Goal: Transaction & Acquisition: Purchase product/service

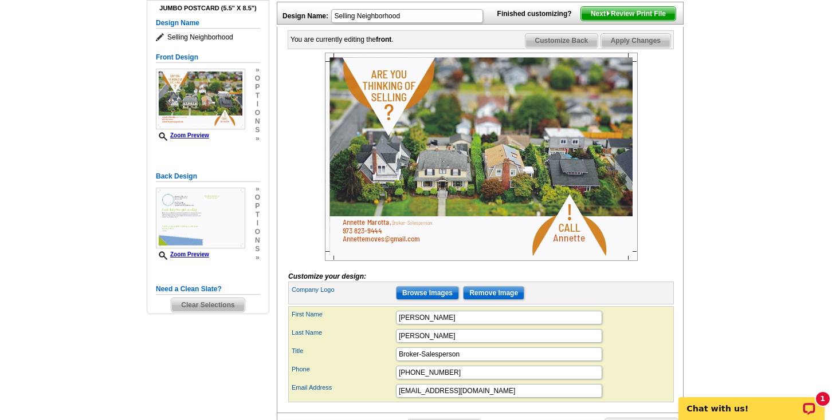
scroll to position [252, 0]
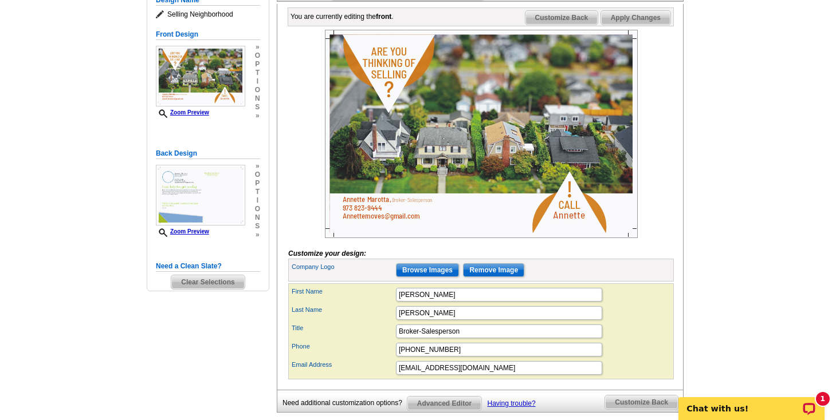
click at [575, 25] on span "Customize Back" at bounding box center [561, 18] width 73 height 14
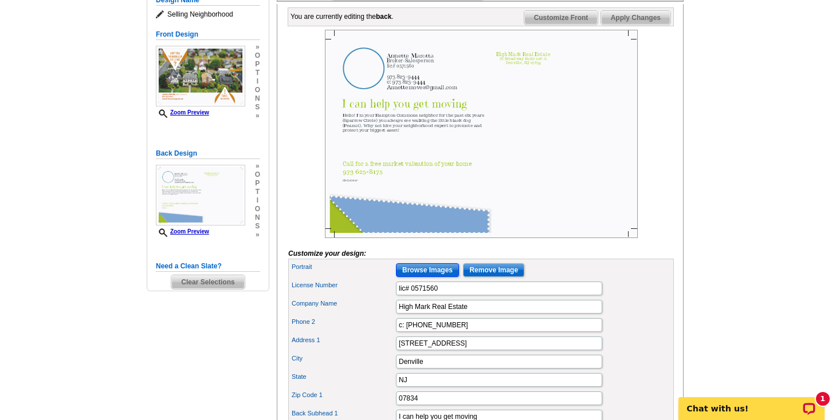
click at [428, 277] on input "Browse Images" at bounding box center [427, 270] width 63 height 14
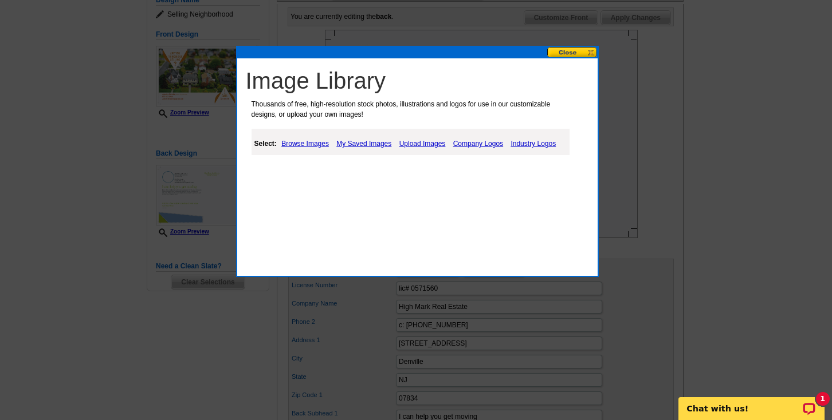
click at [315, 141] on link "Browse Images" at bounding box center [304, 144] width 53 height 14
click at [418, 141] on link "Upload Images" at bounding box center [424, 144] width 52 height 14
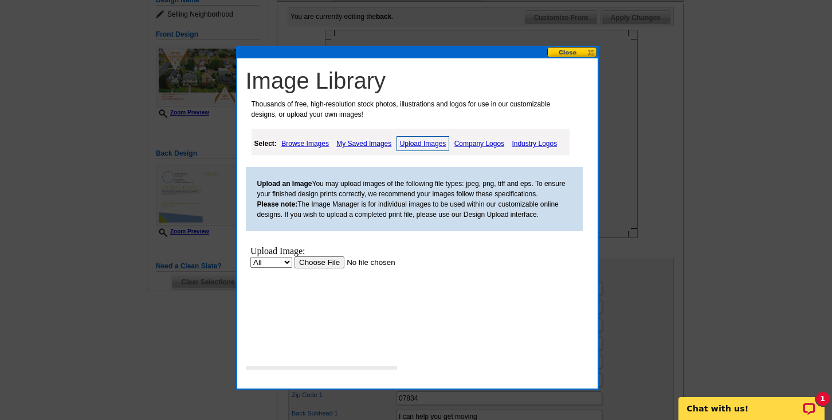
scroll to position [0, 0]
click at [357, 144] on link "My Saved Images" at bounding box center [363, 144] width 61 height 14
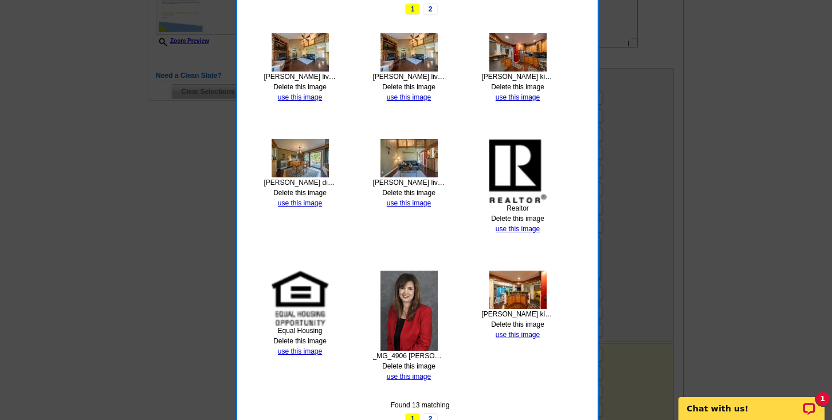
scroll to position [474, 0]
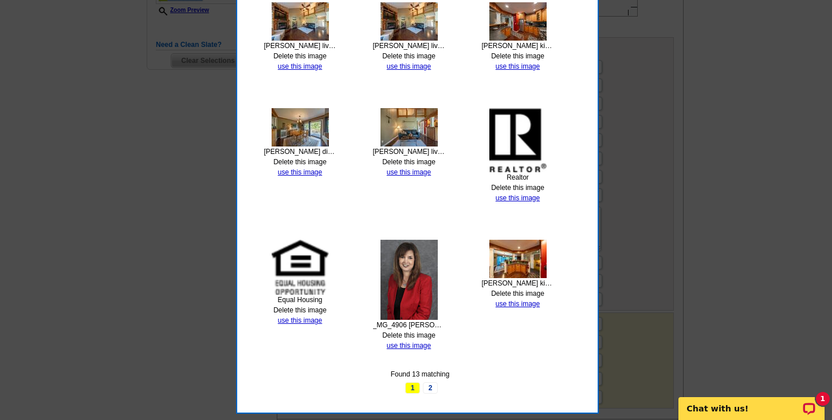
click at [415, 278] on img at bounding box center [408, 280] width 57 height 80
click at [402, 344] on link "use this image" at bounding box center [409, 346] width 44 height 8
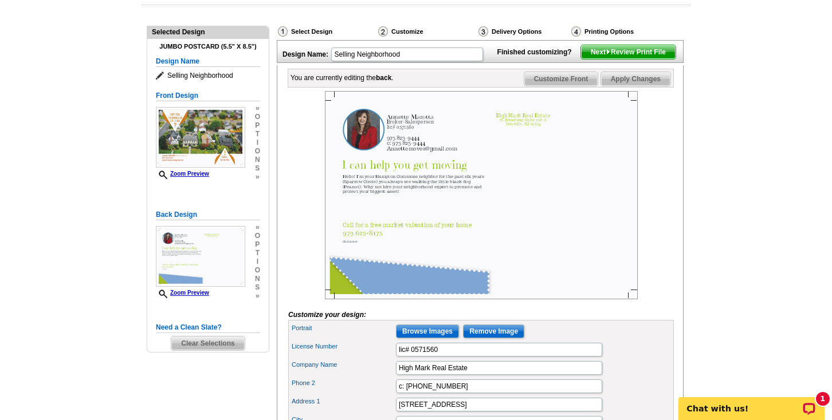
scroll to position [183, 0]
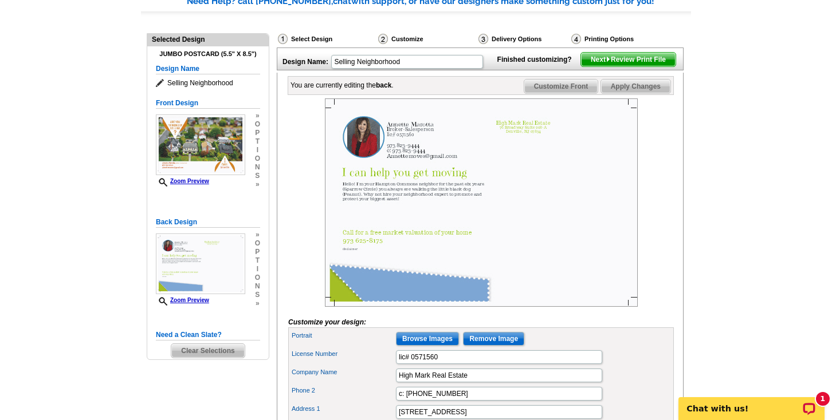
click at [639, 93] on span "Apply Changes" at bounding box center [635, 87] width 69 height 14
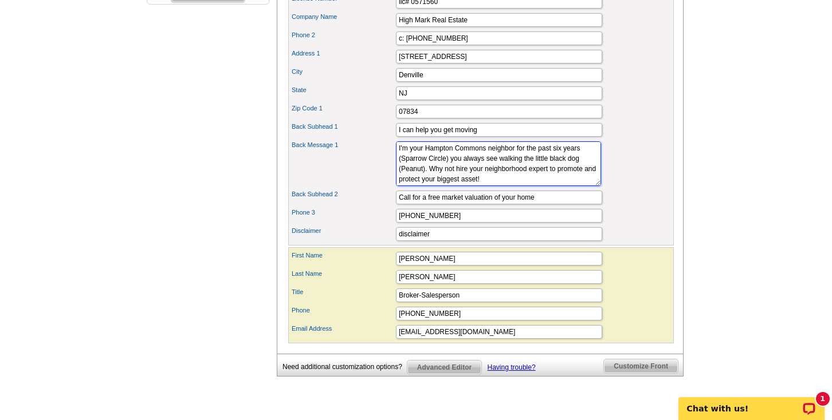
scroll to position [550, 0]
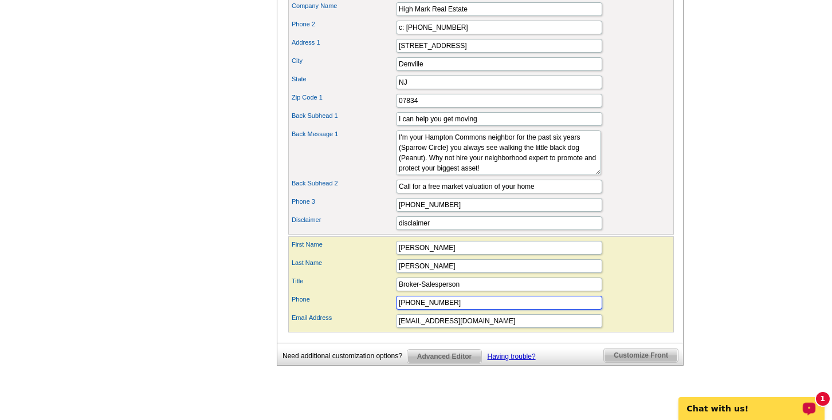
click at [442, 310] on input "973 823-9444" at bounding box center [499, 303] width 206 height 14
type input "9"
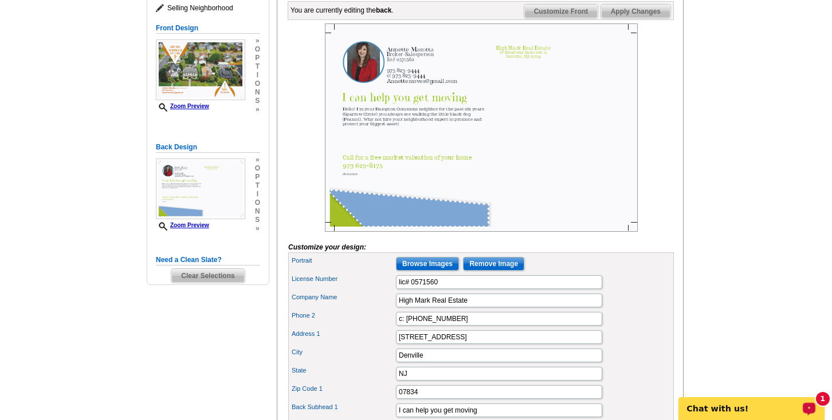
scroll to position [252, 0]
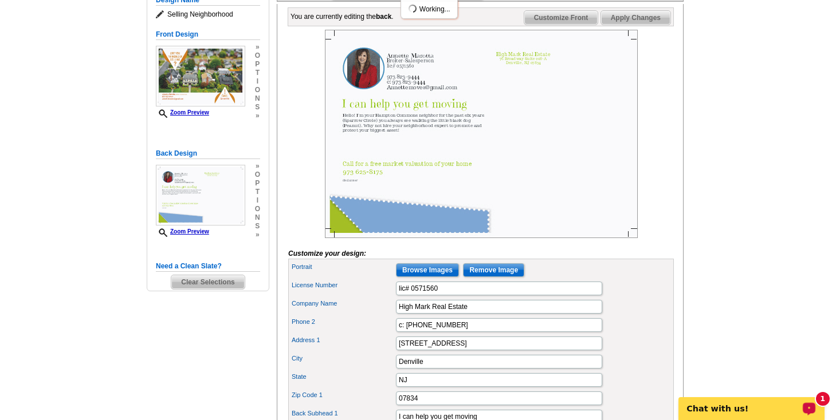
click at [642, 25] on span "Apply Changes" at bounding box center [635, 18] width 69 height 14
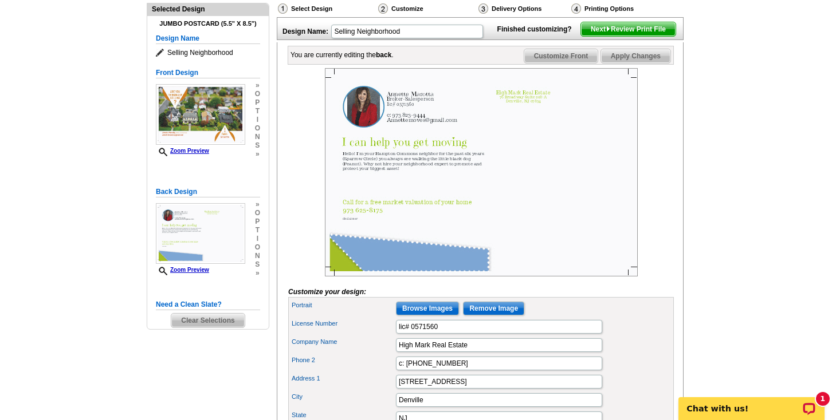
scroll to position [160, 0]
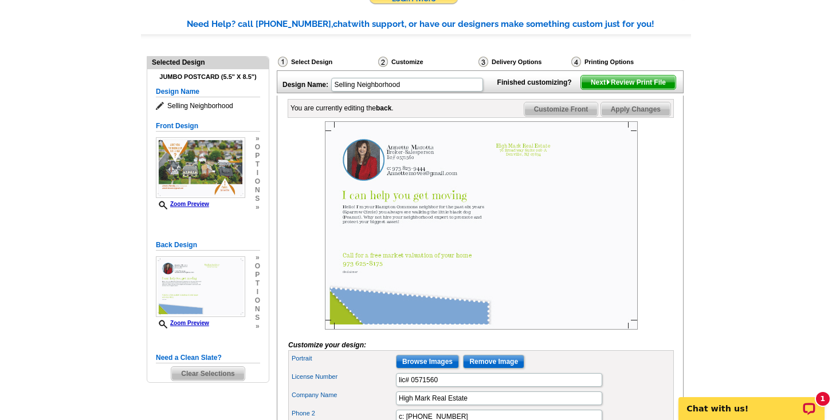
click at [564, 116] on span "Customize Front" at bounding box center [561, 110] width 74 height 14
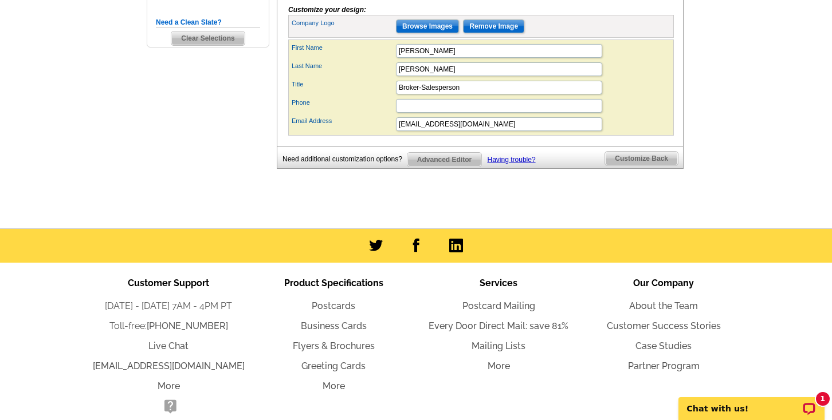
scroll to position [564, 0]
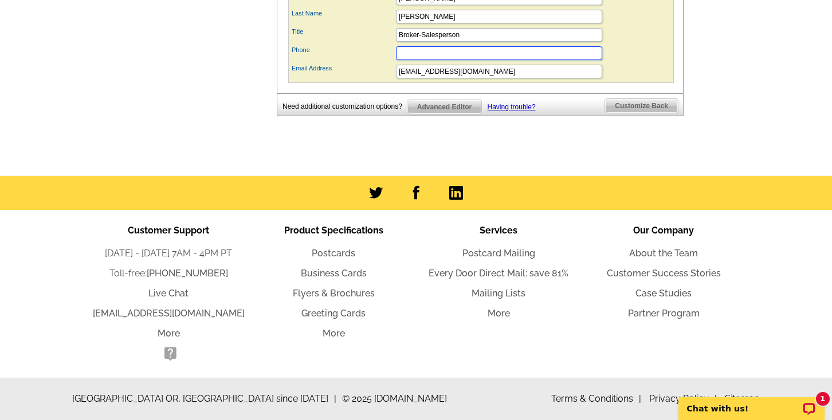
click at [402, 54] on input "Phone" at bounding box center [499, 53] width 206 height 14
type input "973 823-9444"
click at [640, 107] on span "Customize Back" at bounding box center [641, 106] width 73 height 14
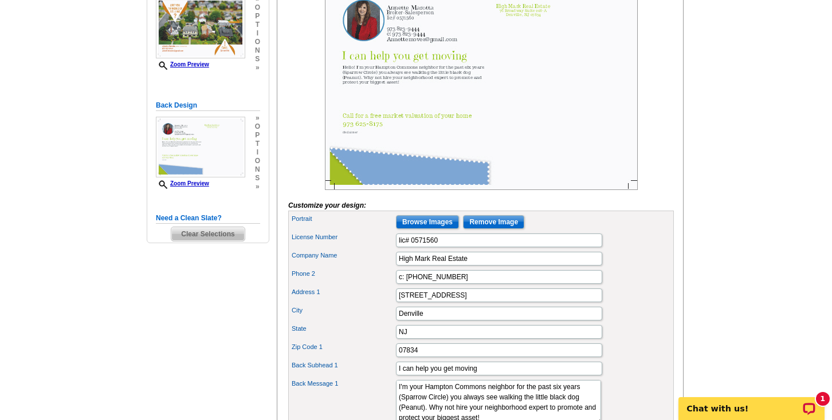
scroll to position [353, 0]
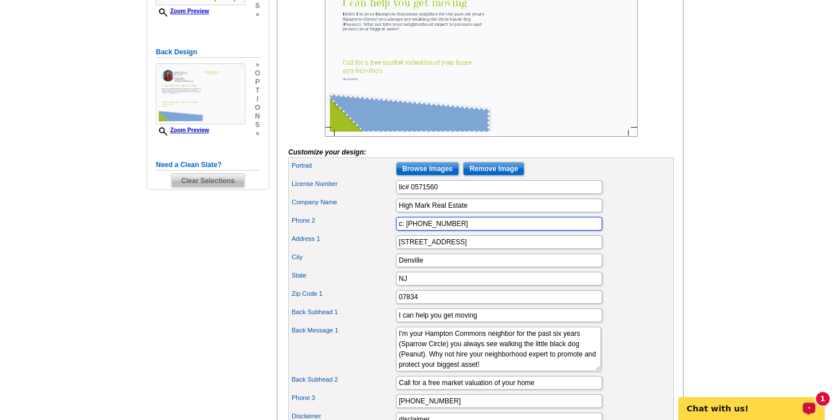
click at [451, 231] on input "c: 973 823-9444" at bounding box center [499, 224] width 206 height 14
type input "c"
click at [408, 231] on input "9726258175" at bounding box center [499, 224] width 206 height 14
click at [422, 231] on input "973 6258175" at bounding box center [499, 224] width 206 height 14
click at [456, 231] on input "973 625-8175" at bounding box center [499, 224] width 206 height 14
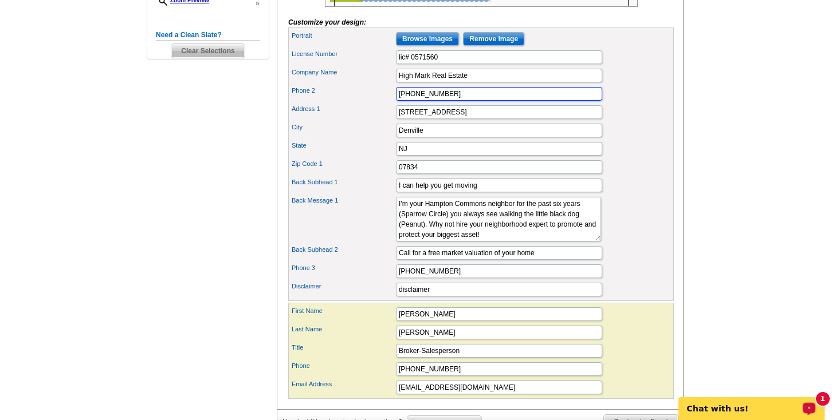
scroll to position [537, 0]
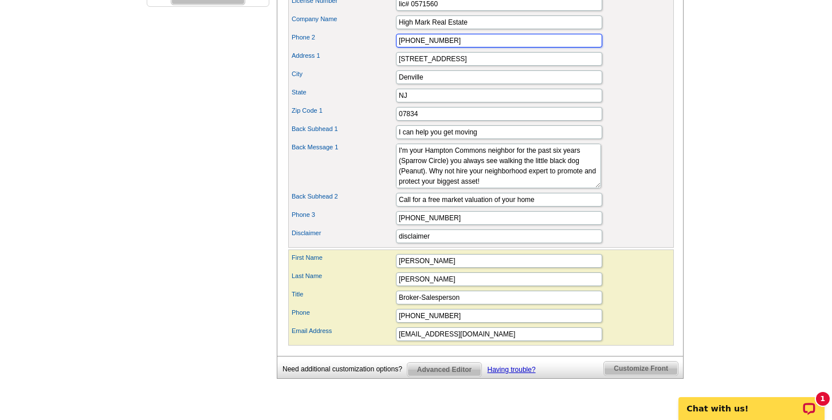
type input "973 625-8175"
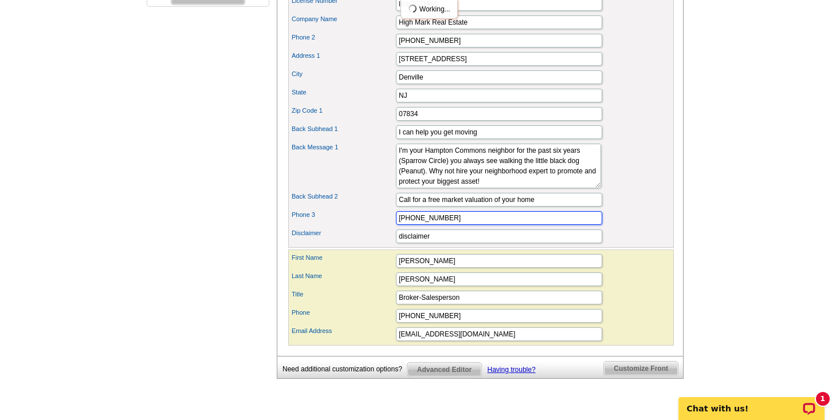
click at [444, 225] on input "973 625-8175" at bounding box center [499, 218] width 206 height 14
type input "9"
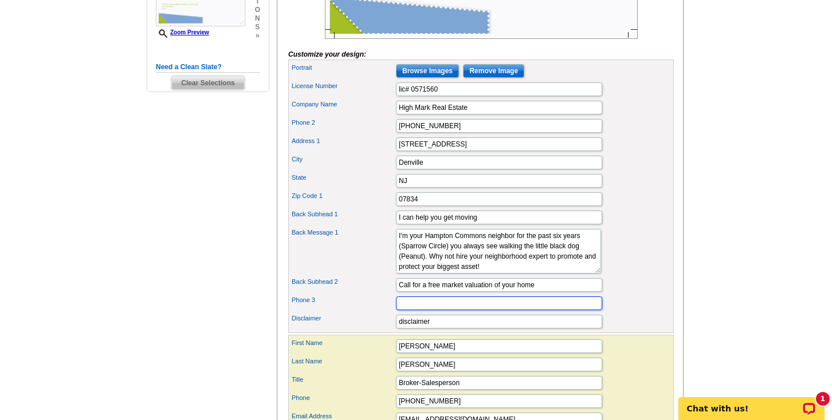
scroll to position [453, 0]
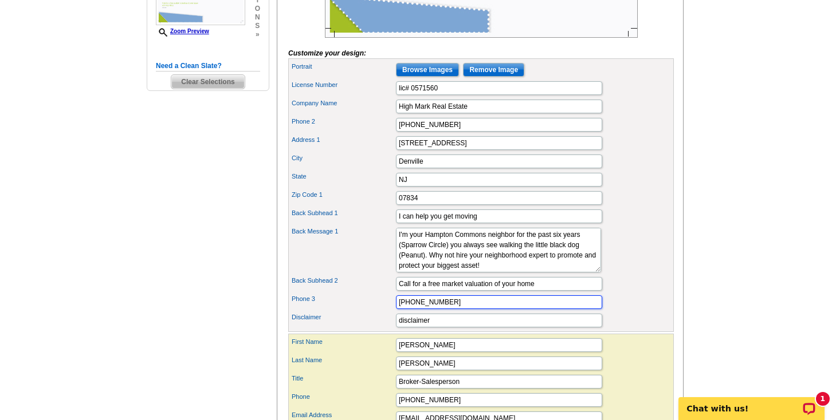
type input "973 823-9444"
click at [710, 340] on main "Need Help? call 800-260-5887, chat with support, or have our designers make som…" at bounding box center [416, 115] width 832 height 815
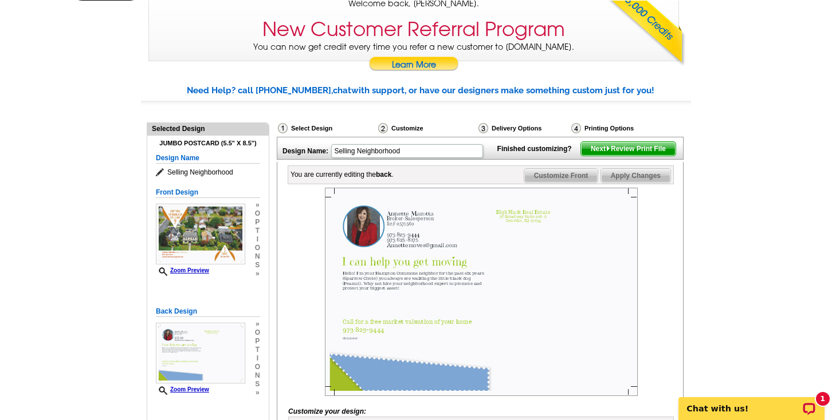
scroll to position [86, 0]
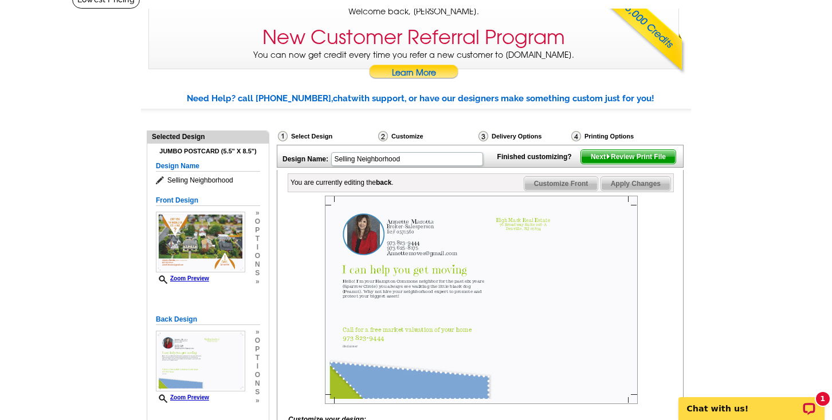
click at [562, 191] on span "Customize Front" at bounding box center [561, 184] width 74 height 14
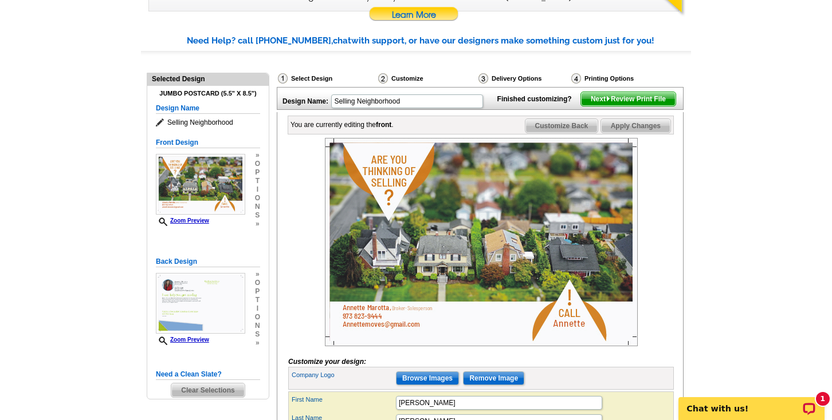
scroll to position [155, 0]
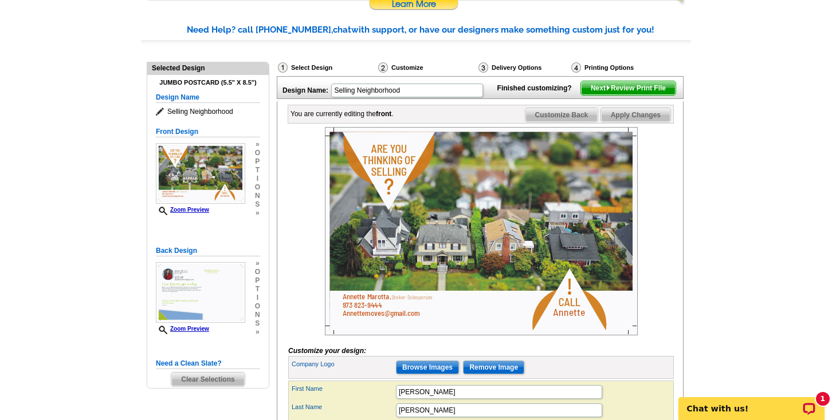
click at [579, 122] on span "Customize Back" at bounding box center [561, 115] width 73 height 14
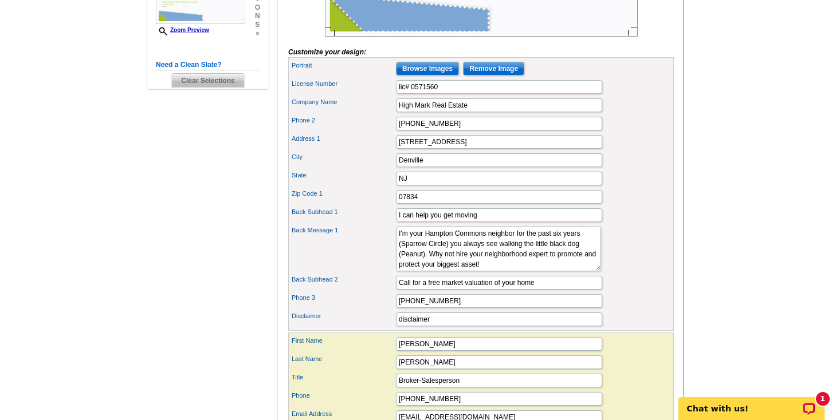
scroll to position [461, 0]
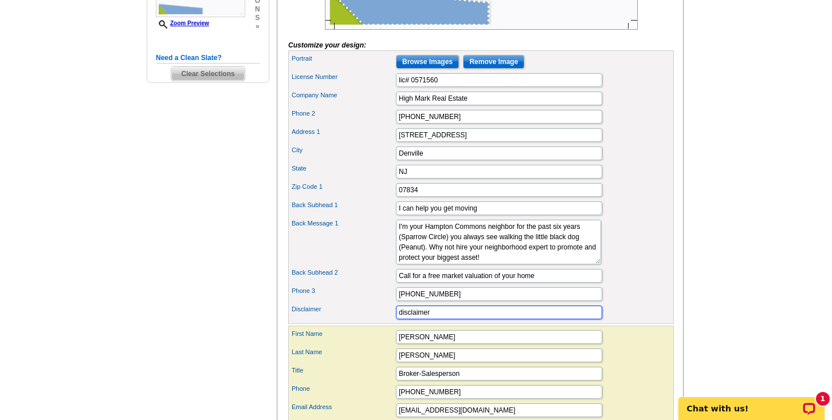
click at [434, 320] on input "disclaimer" at bounding box center [499, 313] width 206 height 14
type input "d"
click at [584, 320] on input "Not intended" at bounding box center [499, 313] width 206 height 14
type input "Not intended to solicit properties already listed for sale."
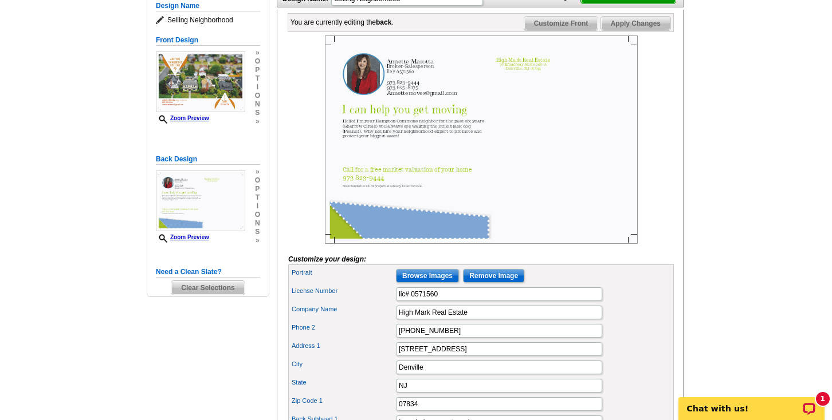
scroll to position [208, 0]
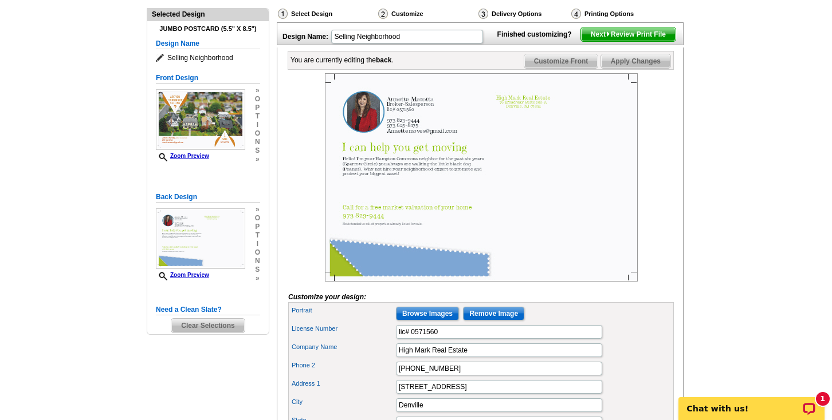
click at [620, 68] on span "Apply Changes" at bounding box center [635, 61] width 69 height 14
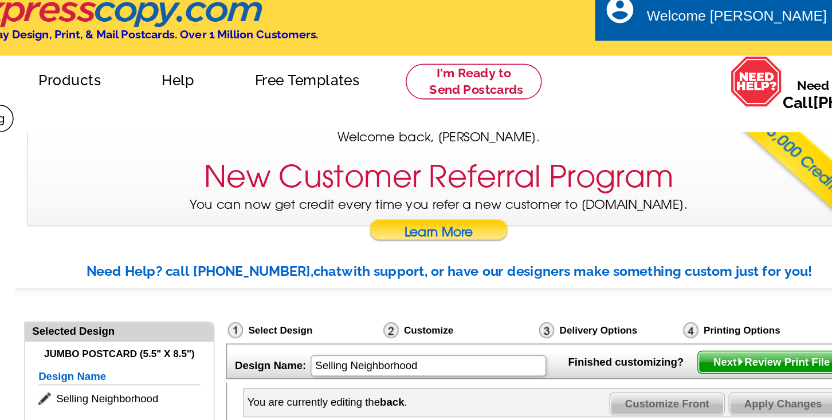
scroll to position [0, 0]
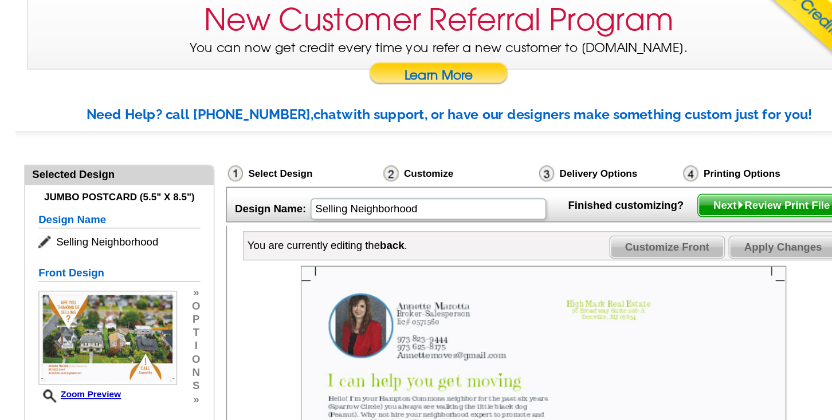
click at [615, 250] on span "Next Review Print File" at bounding box center [628, 243] width 95 height 14
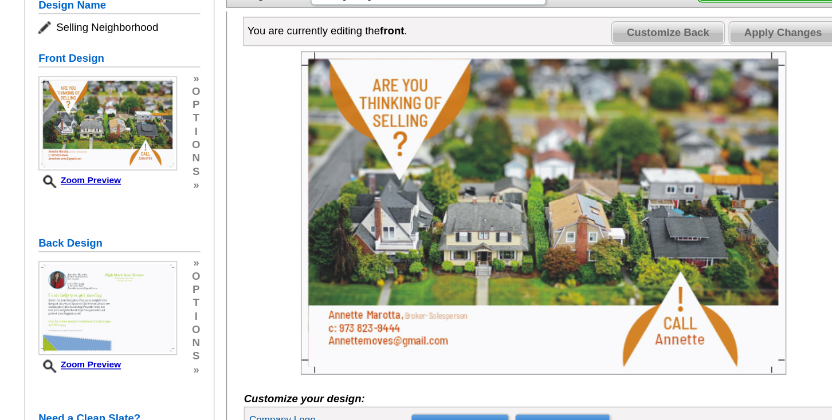
scroll to position [29, 0]
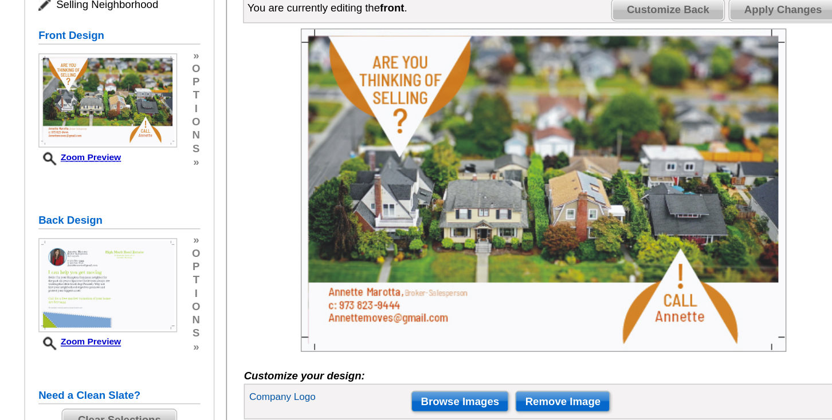
click at [575, 163] on span "Customize Back" at bounding box center [561, 156] width 73 height 14
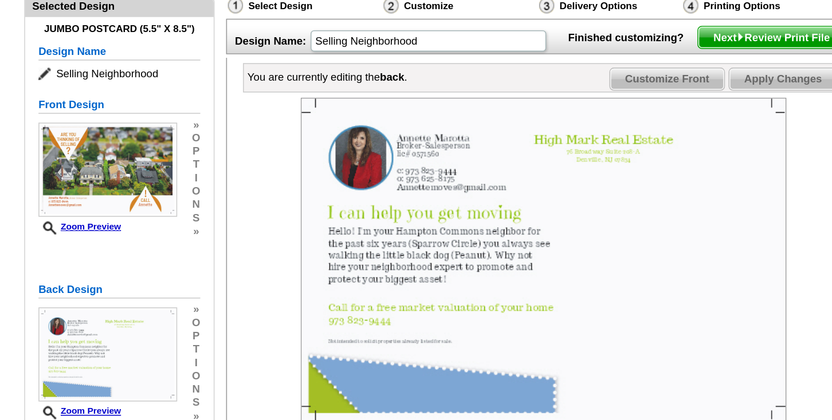
click at [635, 136] on span "Next Review Print File" at bounding box center [628, 129] width 95 height 14
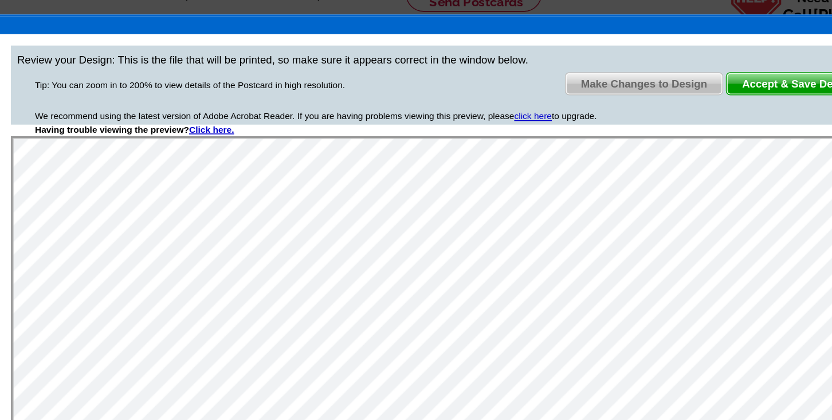
scroll to position [64, 0]
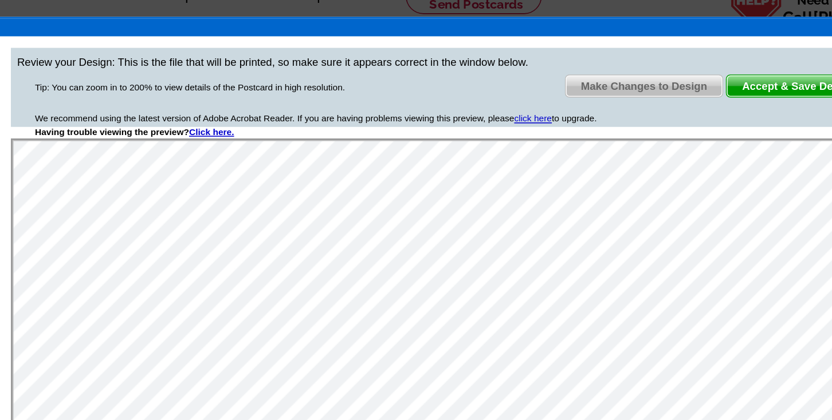
click at [621, 53] on span "Accept & Save Design" at bounding box center [645, 56] width 92 height 14
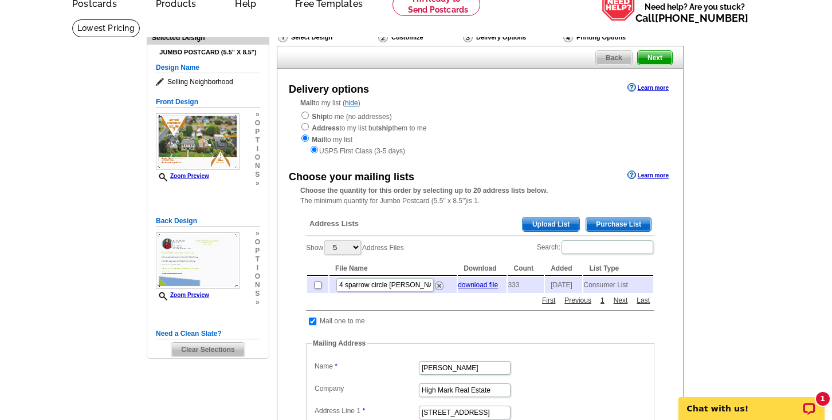
scroll to position [69, 0]
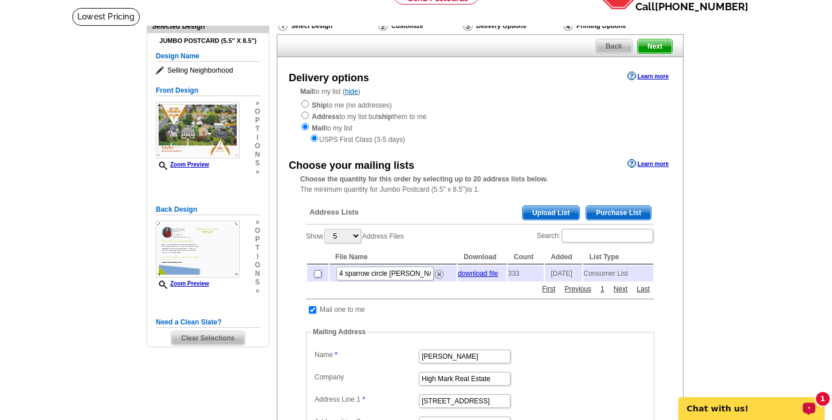
click at [316, 274] on input "checkbox" at bounding box center [317, 273] width 7 height 7
checkbox input "true"
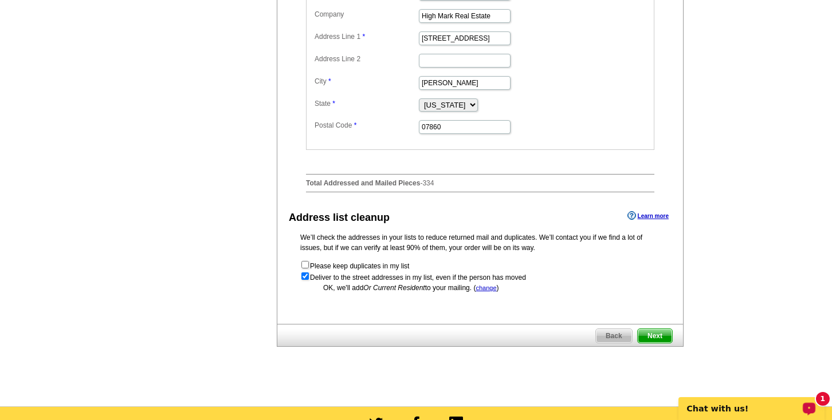
scroll to position [435, 0]
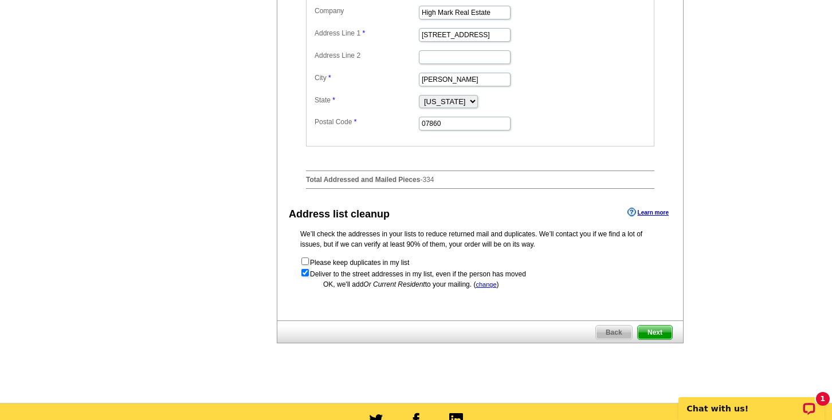
click at [660, 332] on span "Next" at bounding box center [655, 333] width 34 height 14
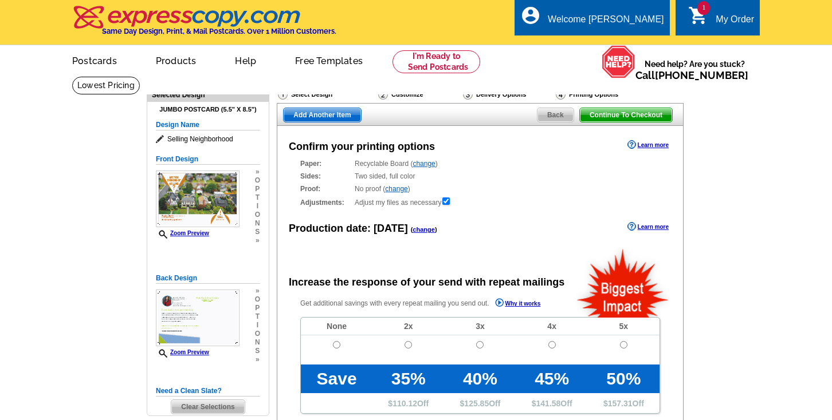
radio input "false"
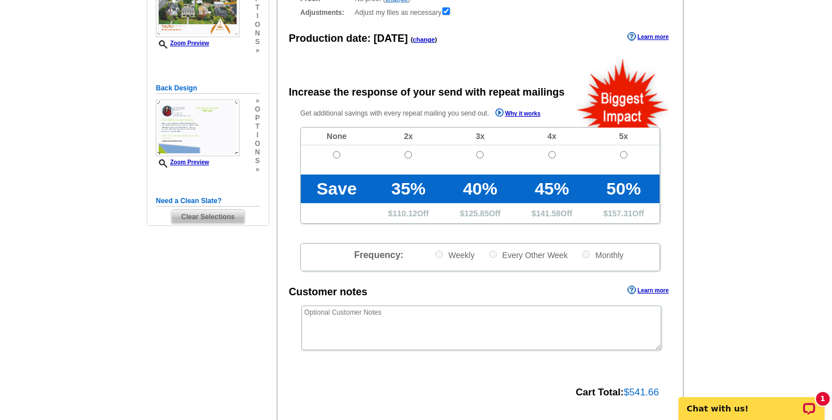
scroll to position [199, 0]
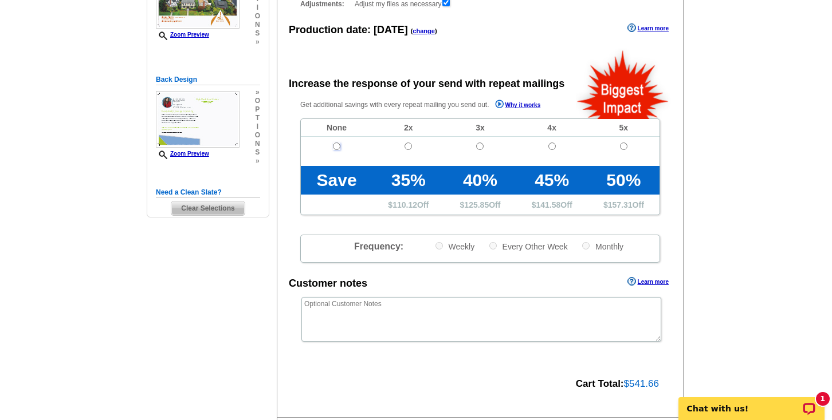
click at [335, 147] on input "radio" at bounding box center [336, 146] width 7 height 7
radio input "true"
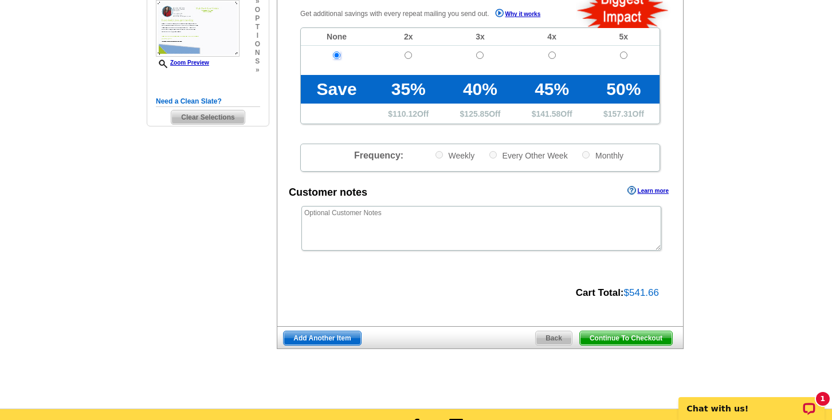
scroll to position [290, 0]
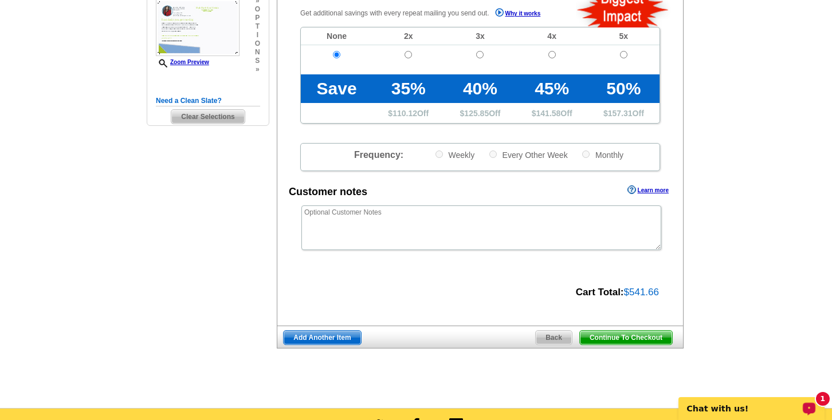
click at [621, 337] on span "Continue To Checkout" at bounding box center [626, 338] width 92 height 14
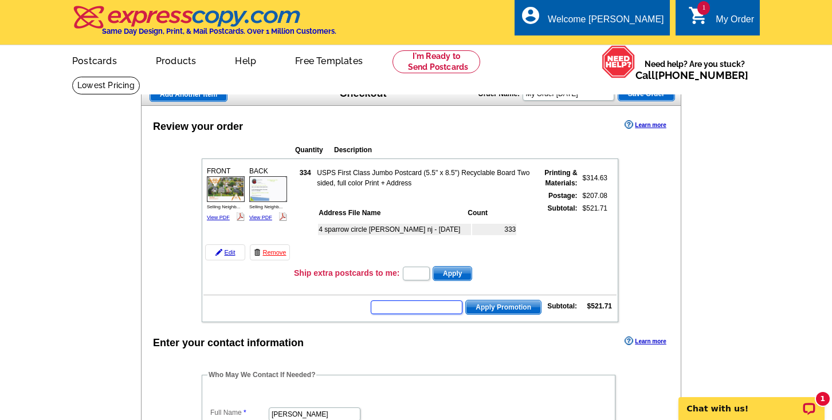
click at [393, 305] on input "text" at bounding box center [417, 308] width 92 height 14
type input "SMS40m"
click at [502, 306] on span "Apply Promotion" at bounding box center [503, 308] width 75 height 14
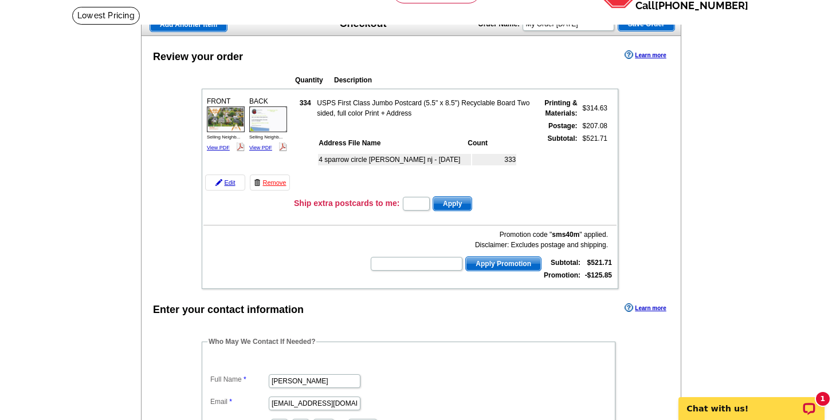
scroll to position [92, 0]
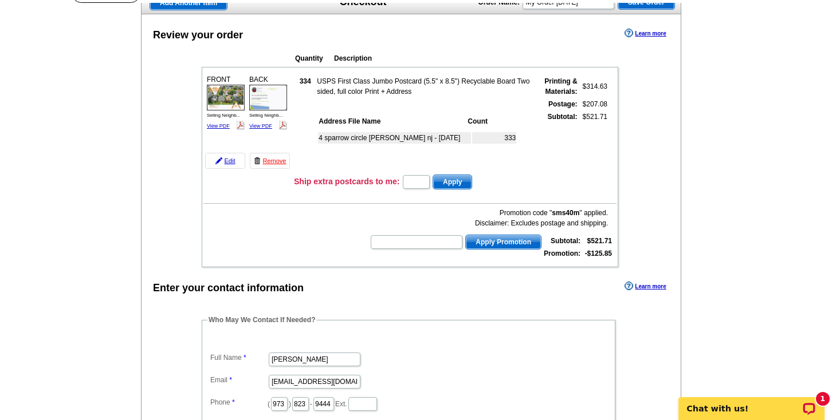
click at [455, 181] on span "Apply" at bounding box center [452, 182] width 38 height 14
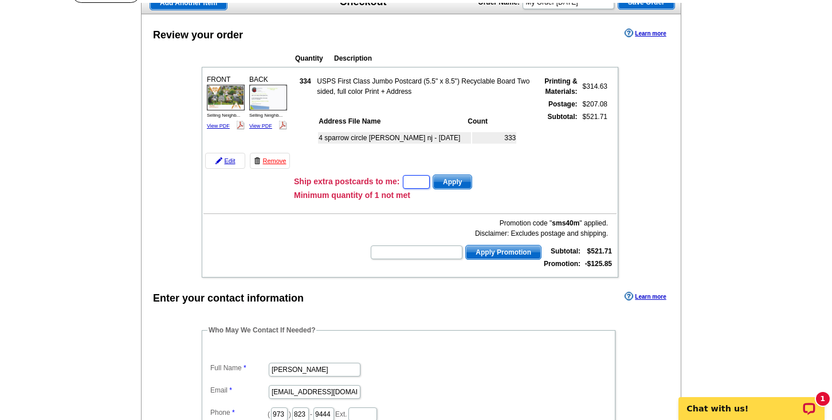
click at [414, 181] on input "text" at bounding box center [416, 182] width 27 height 14
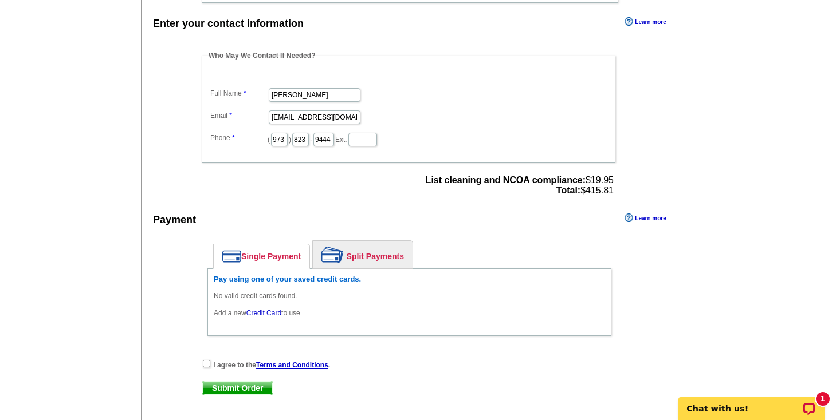
scroll to position [389, 0]
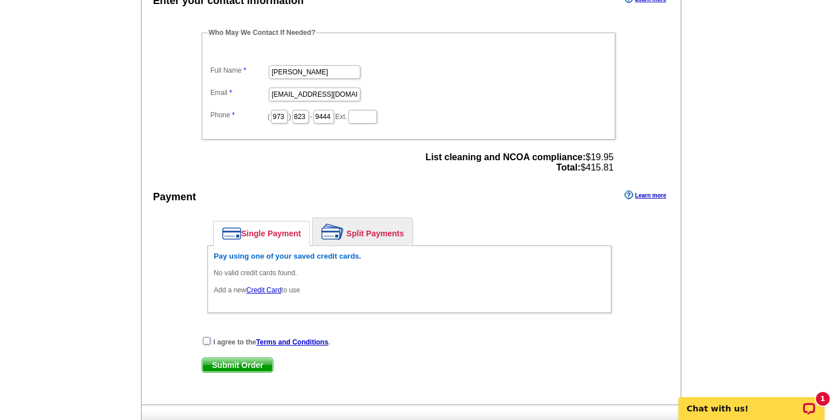
click at [204, 337] on input "checkbox" at bounding box center [206, 340] width 7 height 7
checkbox input "true"
click at [258, 286] on link "Credit Card" at bounding box center [263, 290] width 35 height 8
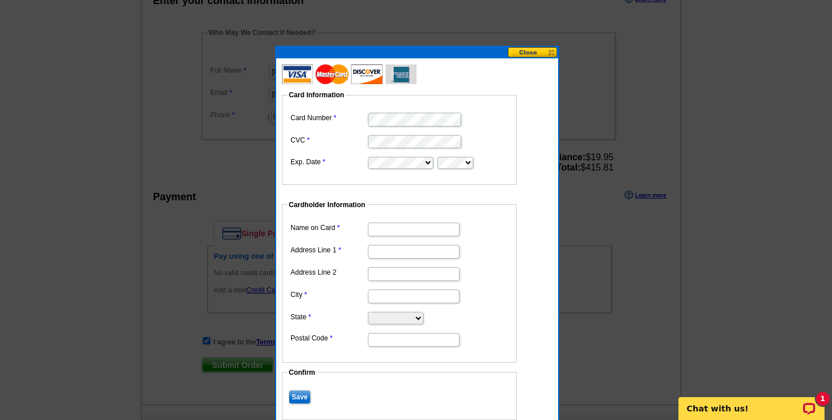
click at [391, 228] on input "Name on Card" at bounding box center [414, 230] width 92 height 14
type input "Annette Marotta"
click at [377, 248] on input "Address Line 1" at bounding box center [414, 252] width 92 height 14
type input "[STREET_ADDRESS]"
type input "Newton"
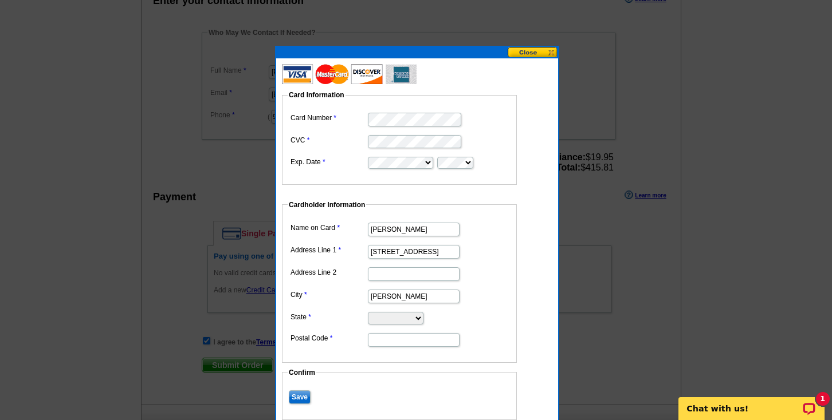
select select "NJ"
type input "07860"
click at [298, 394] on input "Save" at bounding box center [300, 398] width 22 height 14
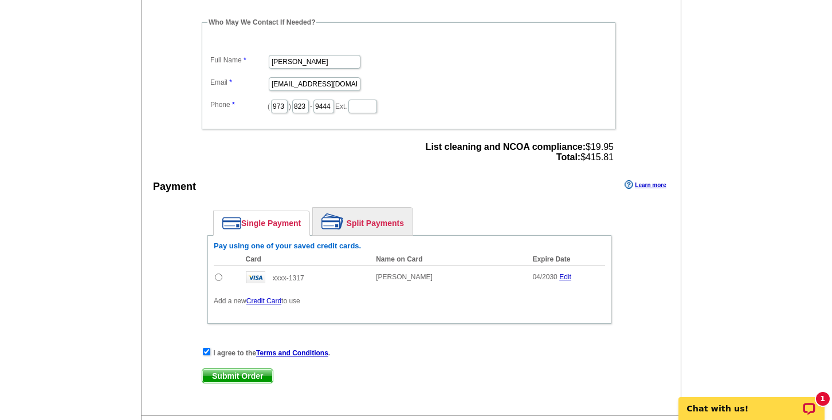
scroll to position [394, 0]
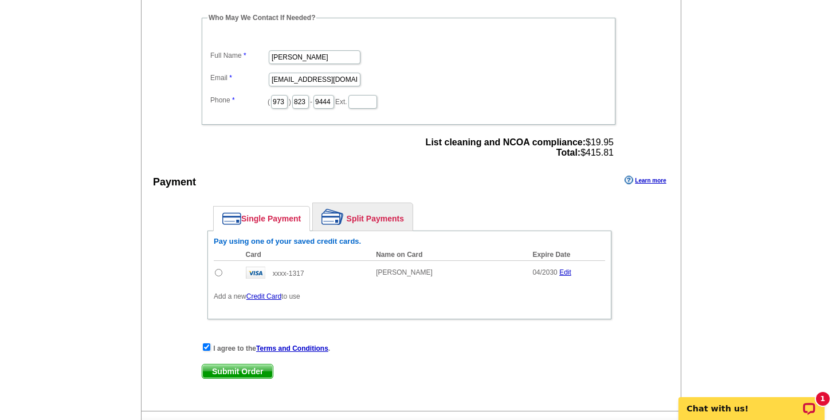
click at [246, 365] on span "Submit Order" at bounding box center [237, 372] width 70 height 14
click at [218, 269] on input "radio" at bounding box center [218, 272] width 7 height 7
radio input "true"
click at [218, 269] on input "radio" at bounding box center [218, 272] width 7 height 7
click at [219, 269] on input "radio" at bounding box center [218, 272] width 7 height 7
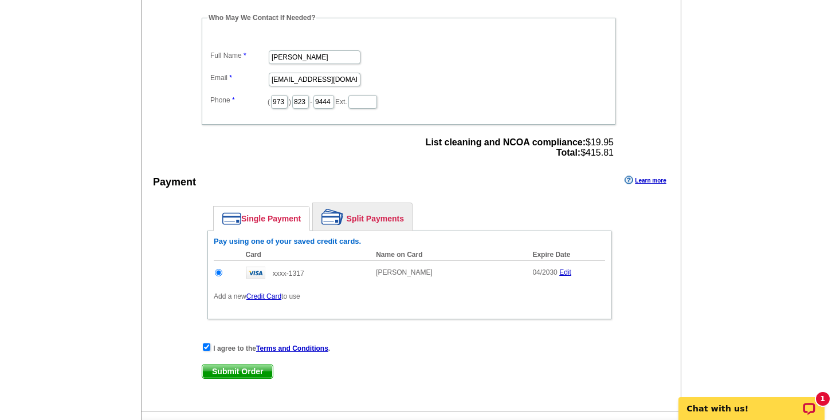
click at [258, 294] on link "Credit Card" at bounding box center [263, 297] width 35 height 8
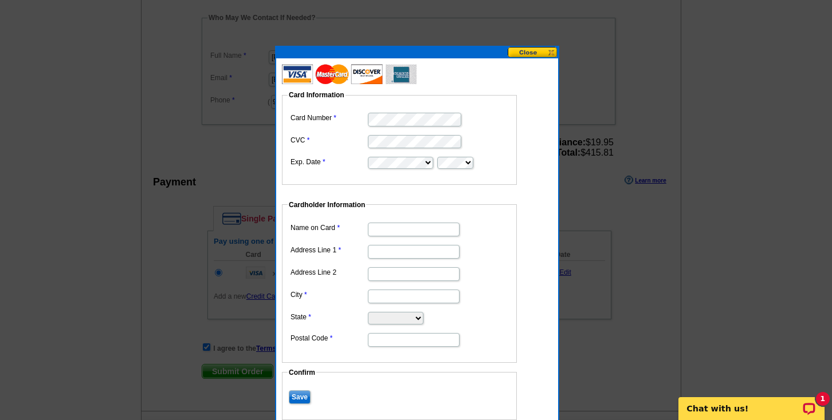
click at [388, 229] on input "Name on Card" at bounding box center [414, 230] width 92 height 14
type input "[PERSON_NAME]"
click at [374, 251] on input "Address Line 1" at bounding box center [414, 252] width 92 height 14
type input "[STREET_ADDRESS]"
type input "Newton"
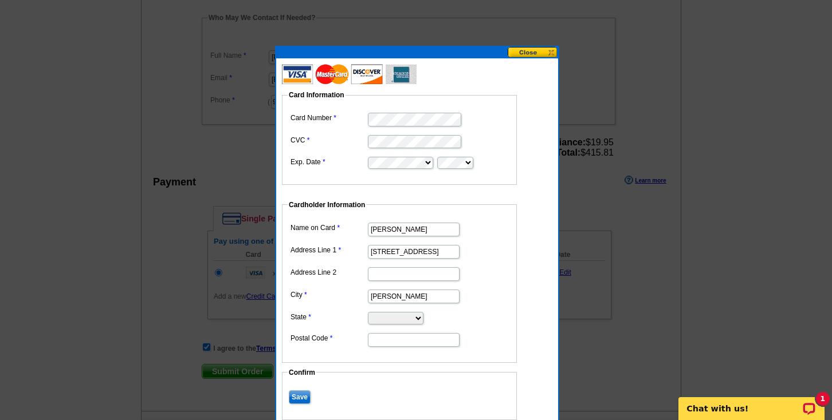
select select "NJ"
type input "07860"
click at [301, 394] on input "Save" at bounding box center [300, 398] width 22 height 14
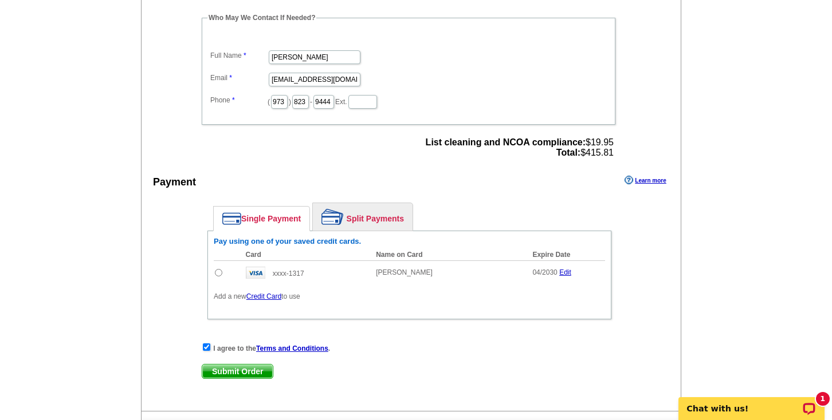
click at [251, 365] on span "Submit Order" at bounding box center [237, 372] width 70 height 14
click at [219, 269] on input "radio" at bounding box center [218, 272] width 7 height 7
radio input "true"
click at [278, 215] on link "Single Payment" at bounding box center [262, 219] width 96 height 24
click at [249, 365] on span "Submit Order" at bounding box center [237, 372] width 70 height 14
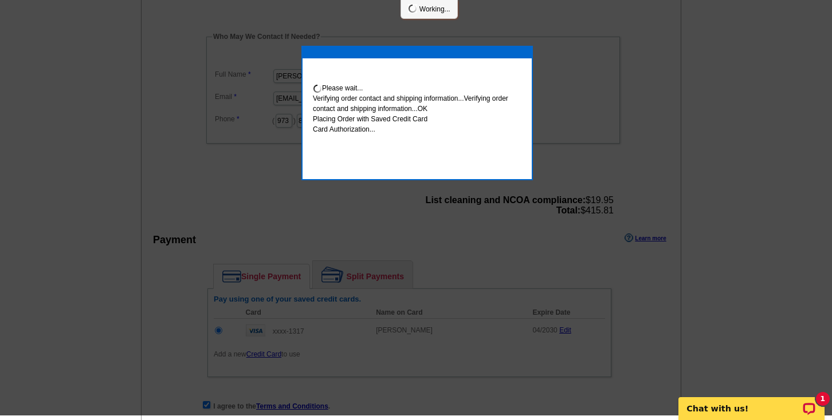
scroll to position [389, 0]
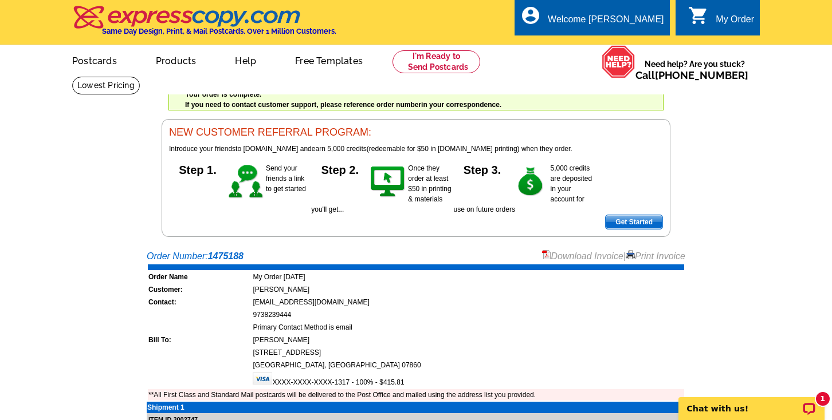
click at [642, 254] on link "Print Invoice" at bounding box center [655, 256] width 60 height 10
